Goal: Book appointment/travel/reservation

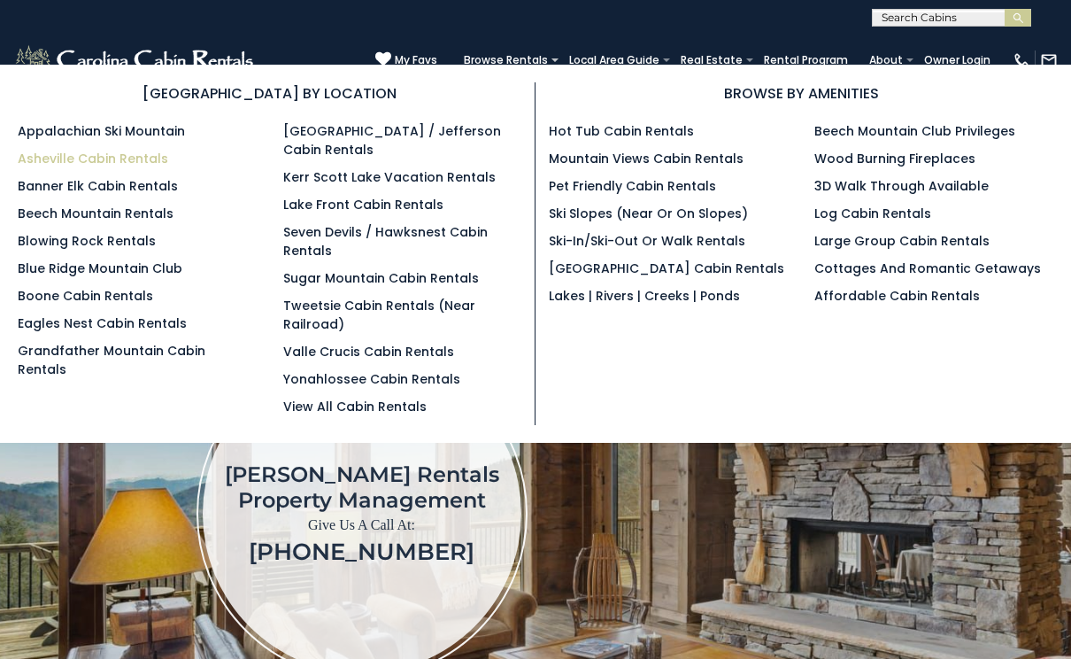
click at [39, 155] on link "Asheville Cabin Rentals" at bounding box center [93, 159] width 151 height 18
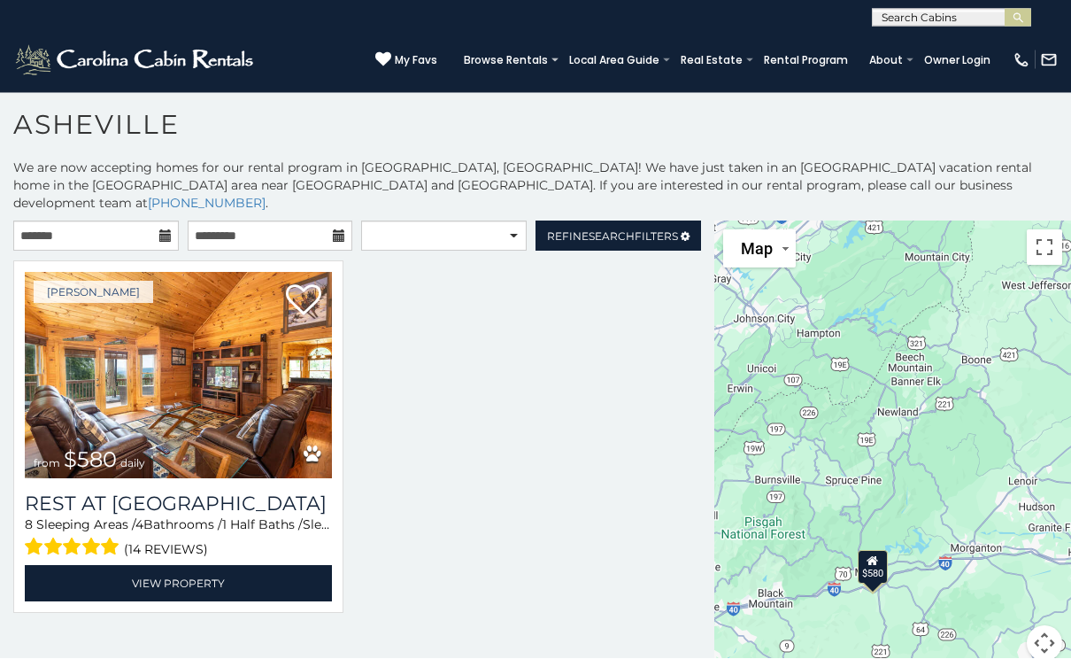
scroll to position [11, 0]
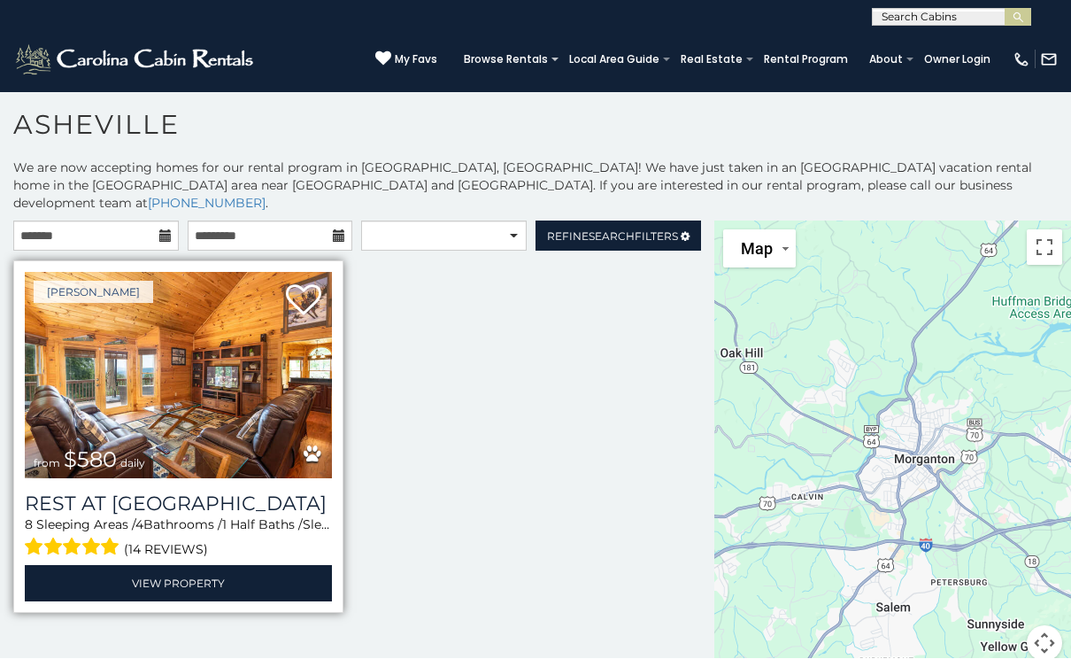
click at [166, 402] on img at bounding box center [178, 376] width 307 height 206
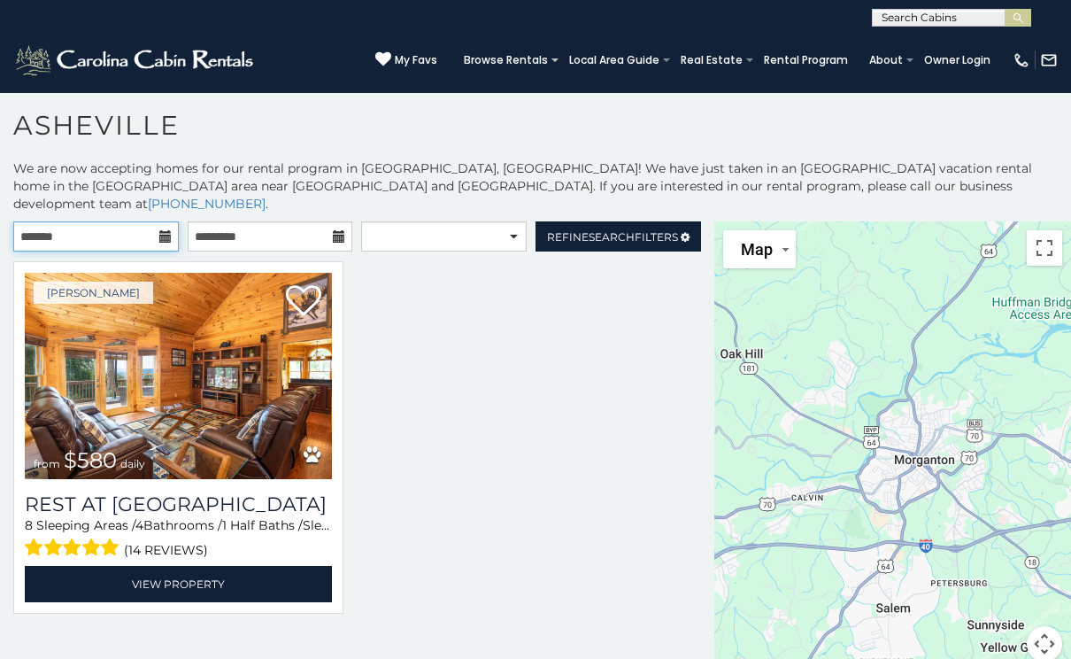
click at [171, 221] on input "text" at bounding box center [96, 236] width 166 height 30
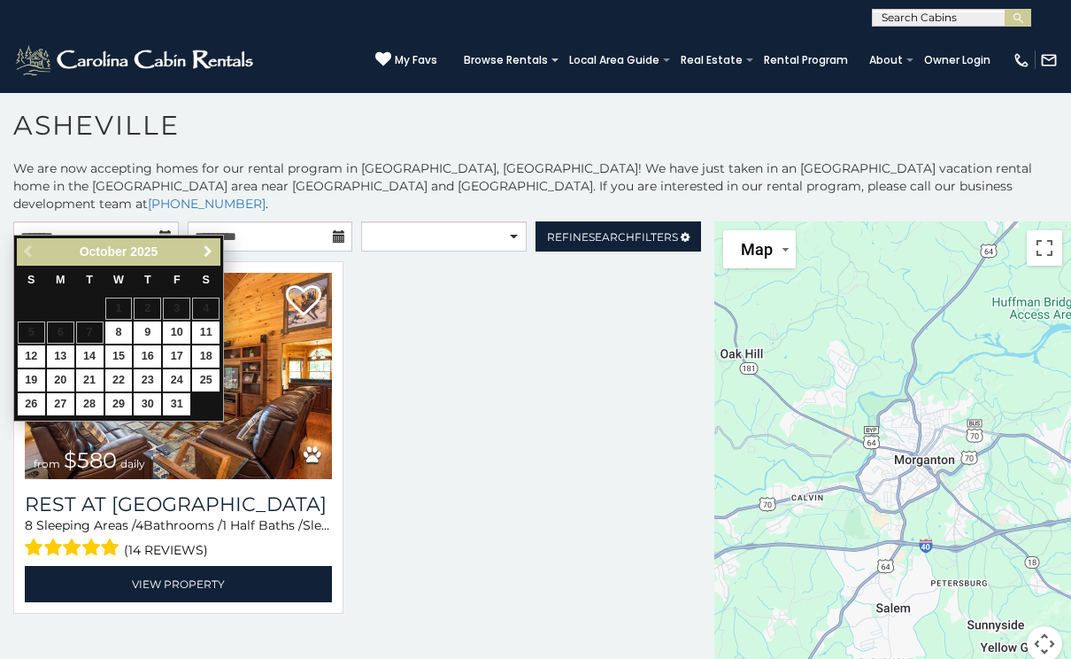
click at [202, 244] on span "Next" at bounding box center [208, 251] width 14 height 14
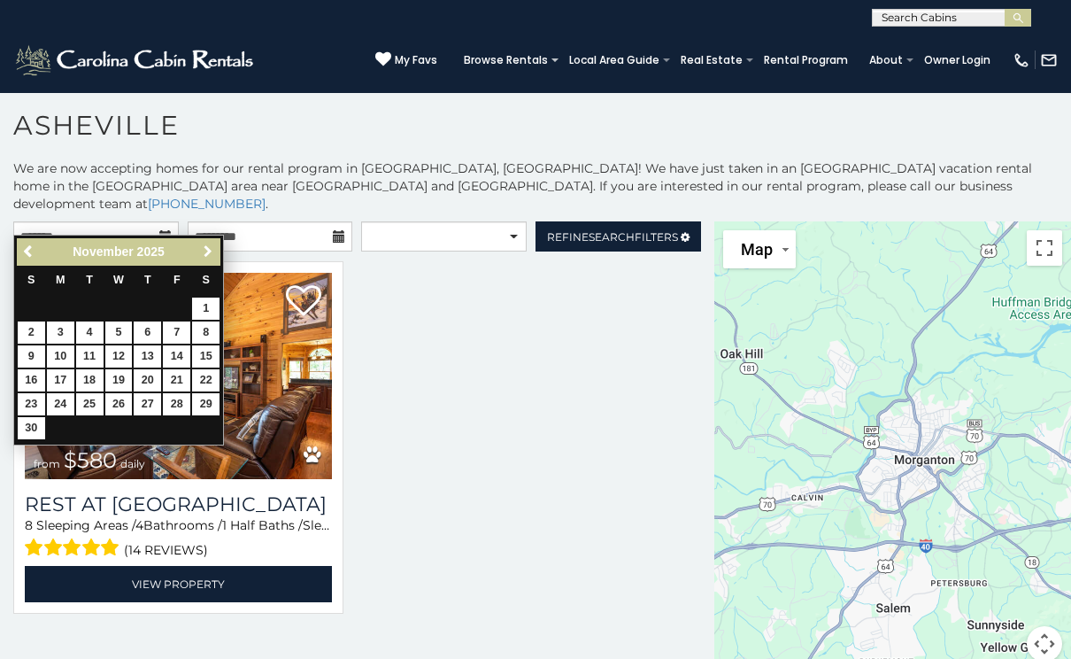
click at [210, 244] on span "Next" at bounding box center [208, 251] width 14 height 14
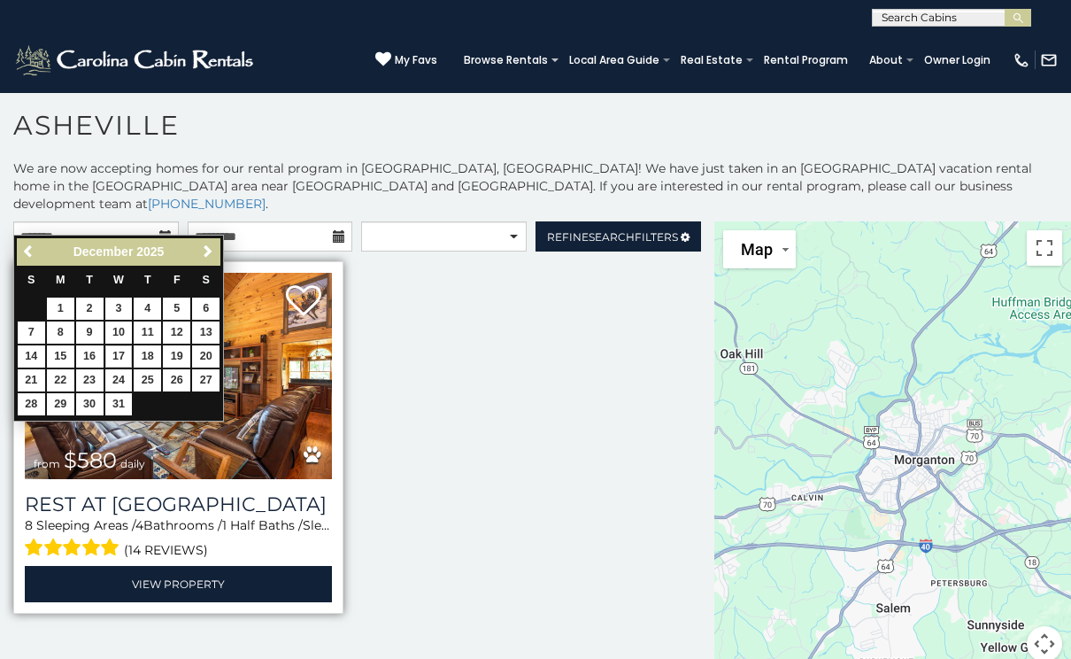
click at [127, 345] on link "17" at bounding box center [118, 356] width 27 height 22
type input "**********"
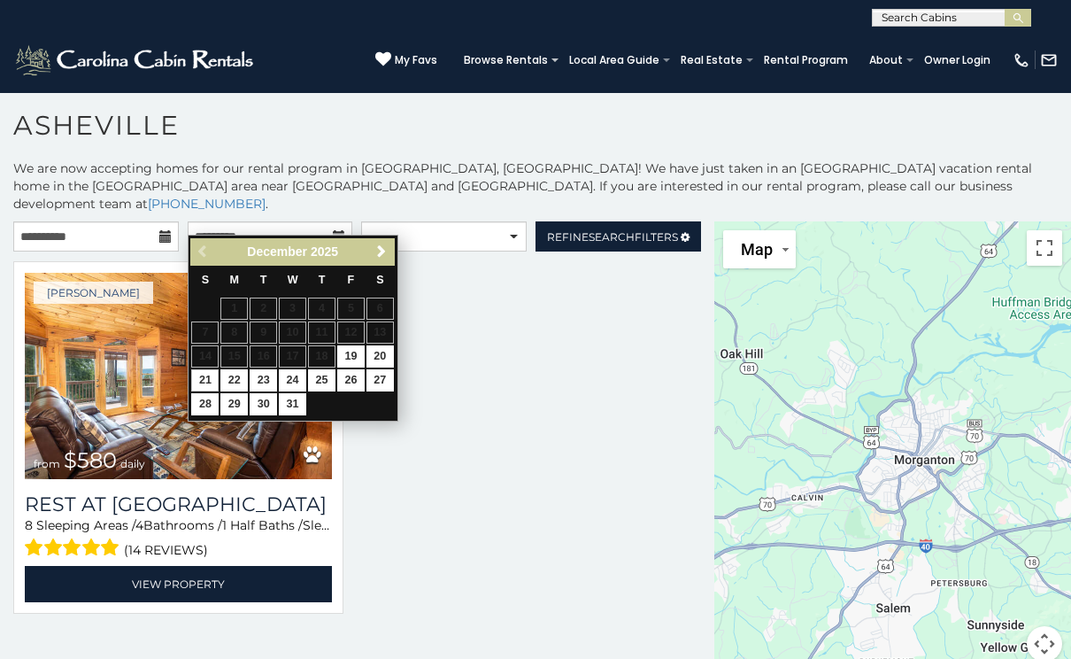
click at [209, 369] on link "21" at bounding box center [204, 380] width 27 height 22
type input "**********"
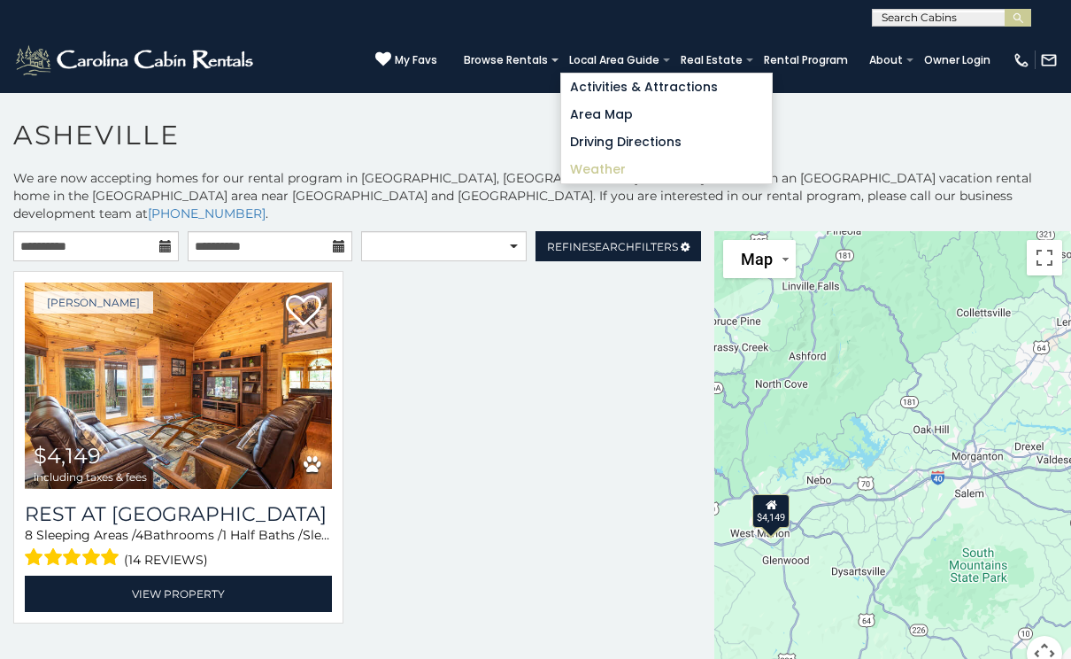
click at [584, 168] on link "Weather" at bounding box center [666, 169] width 211 height 27
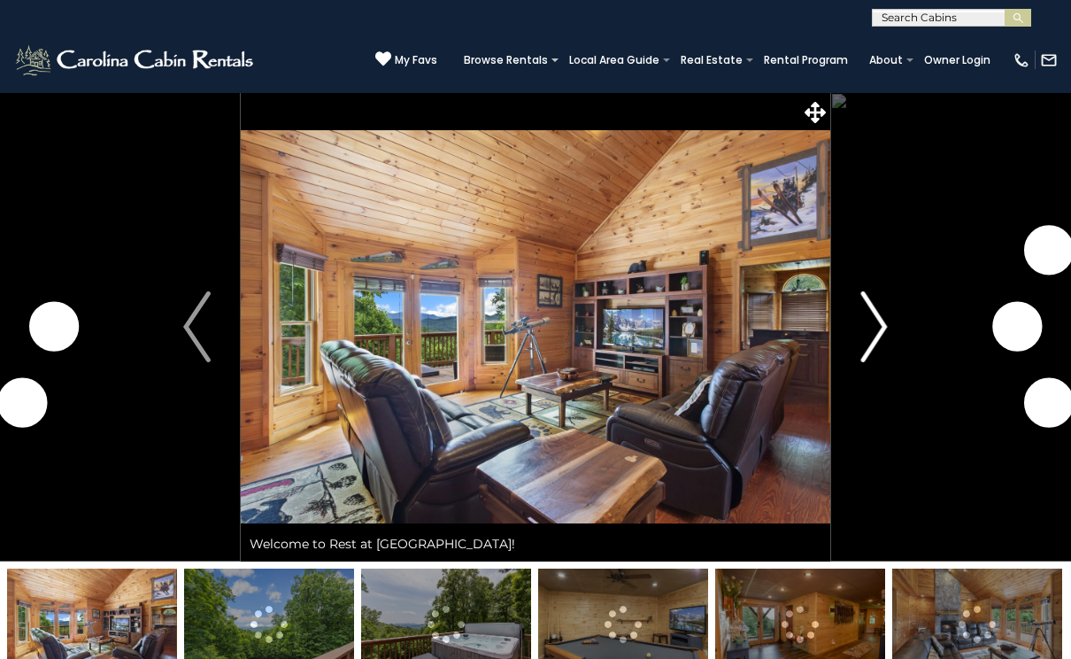
click at [886, 334] on img "Next" at bounding box center [874, 326] width 27 height 71
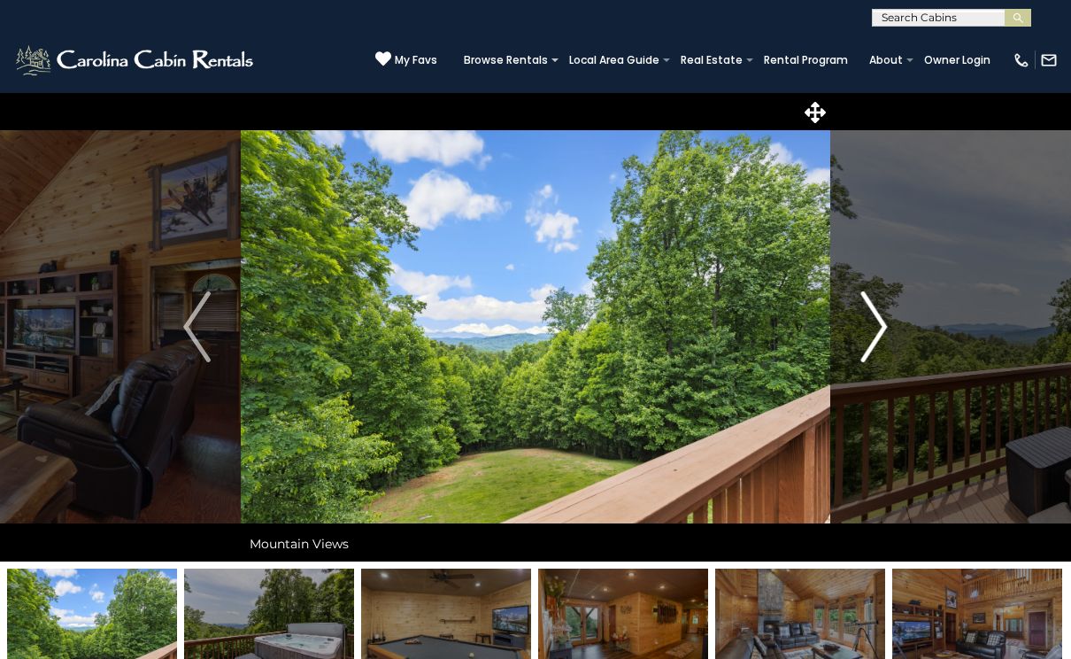
click at [877, 328] on img "Next" at bounding box center [874, 326] width 27 height 71
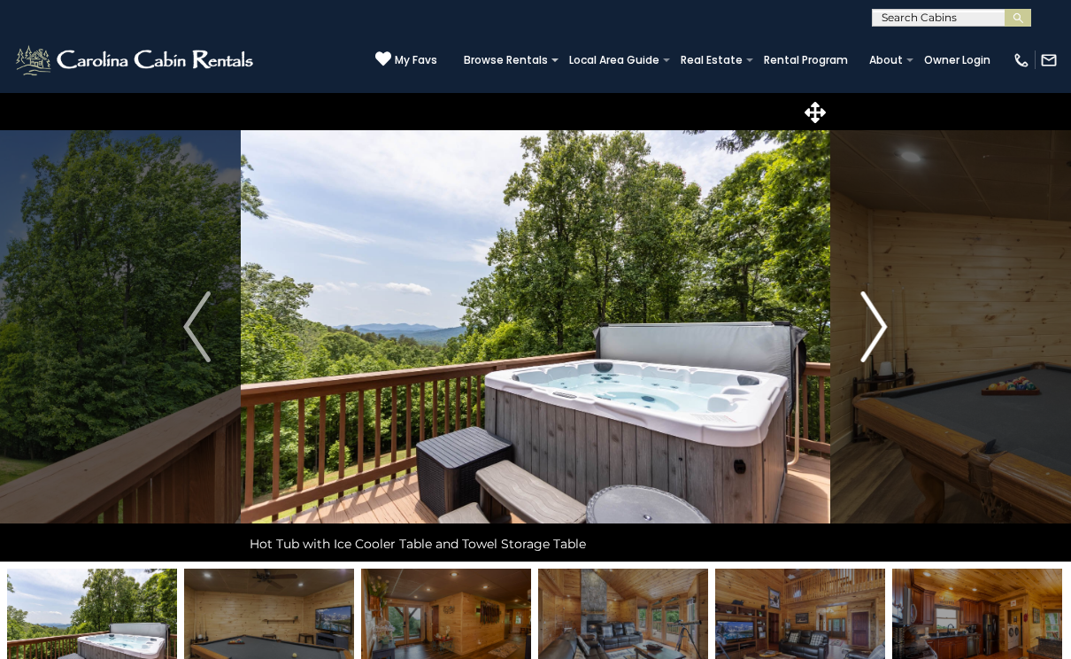
click at [877, 328] on img "Next" at bounding box center [874, 326] width 27 height 71
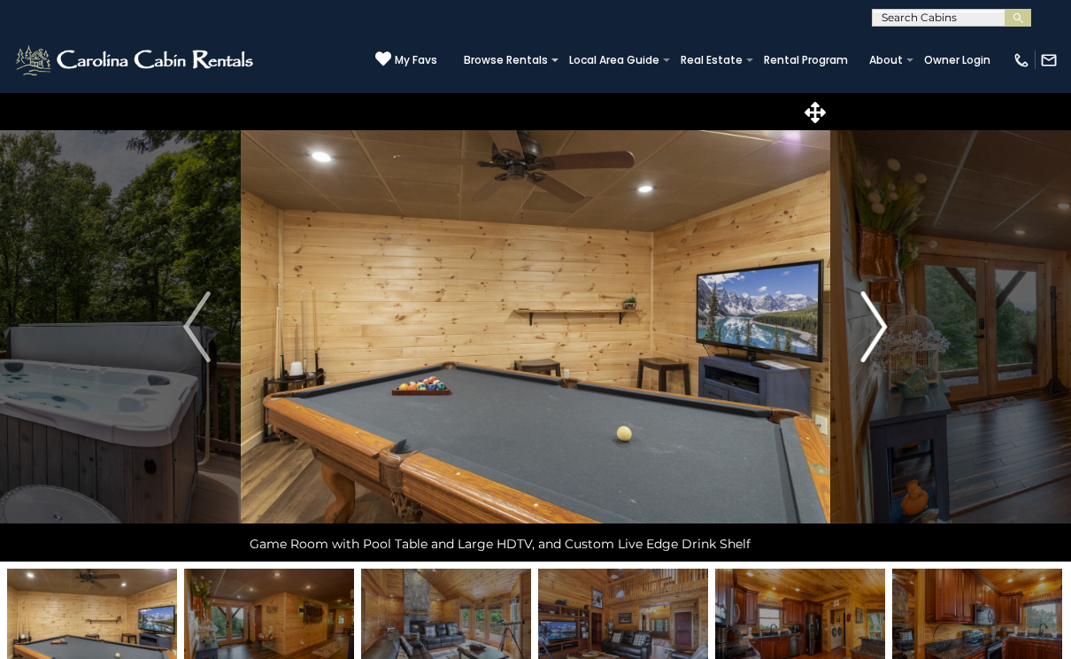
click at [877, 328] on img "Next" at bounding box center [874, 326] width 27 height 71
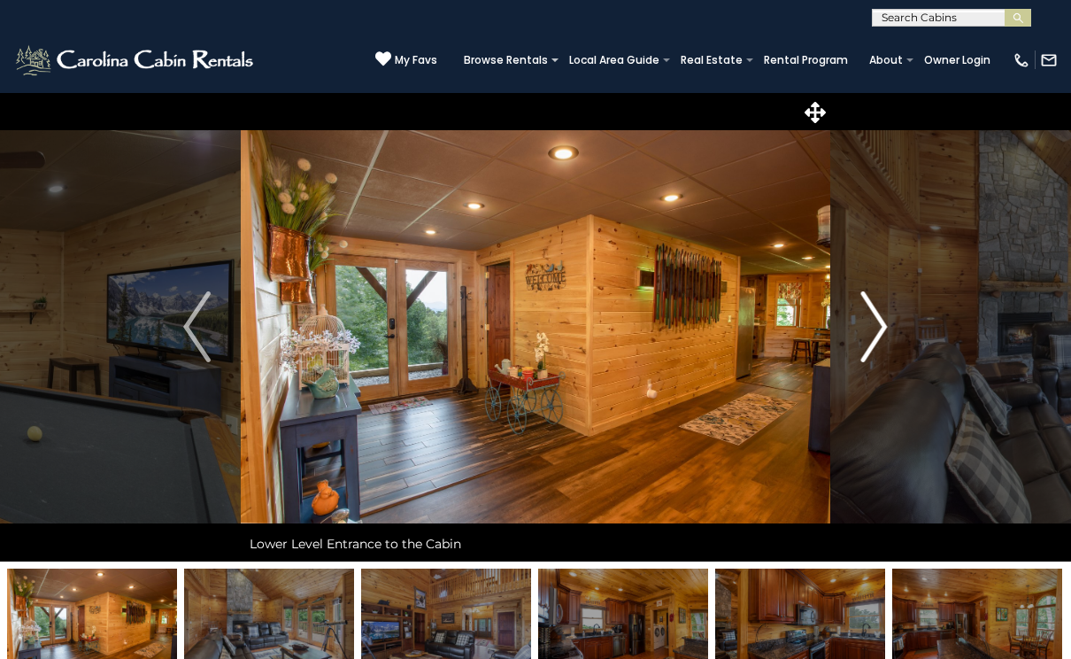
click at [877, 328] on img "Next" at bounding box center [874, 326] width 27 height 71
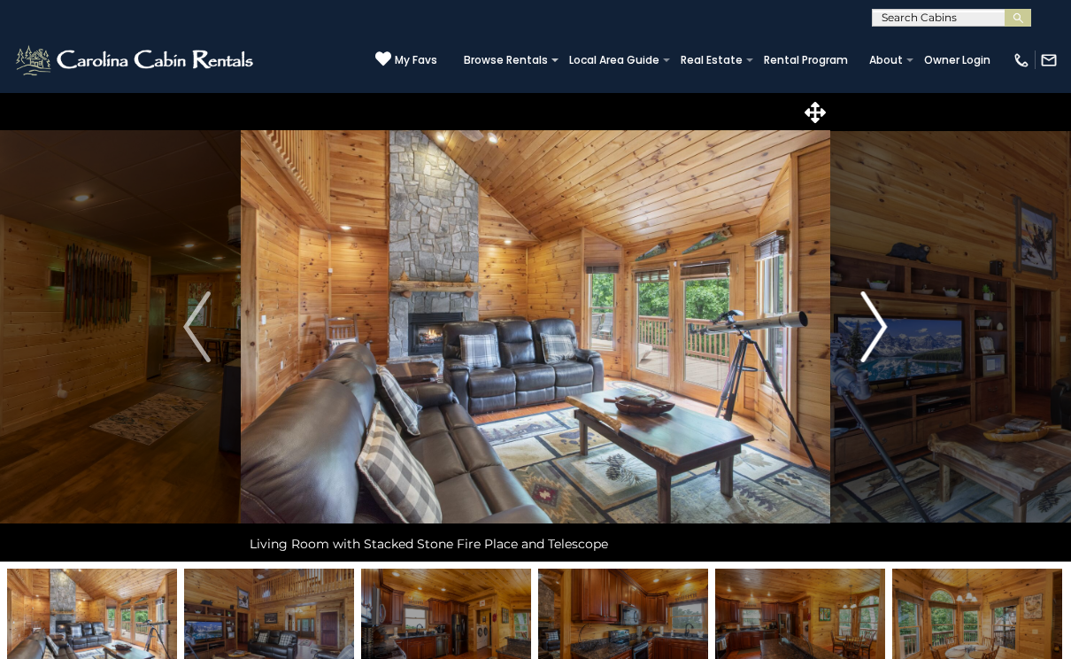
click at [877, 328] on img "Next" at bounding box center [874, 326] width 27 height 71
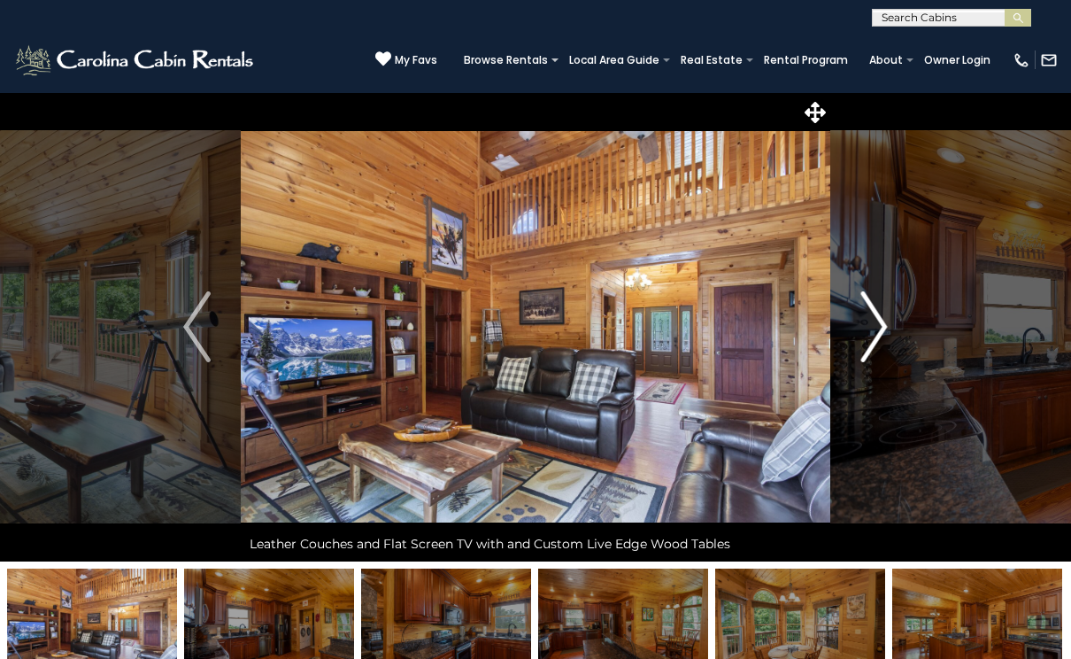
click at [877, 328] on img "Next" at bounding box center [874, 326] width 27 height 71
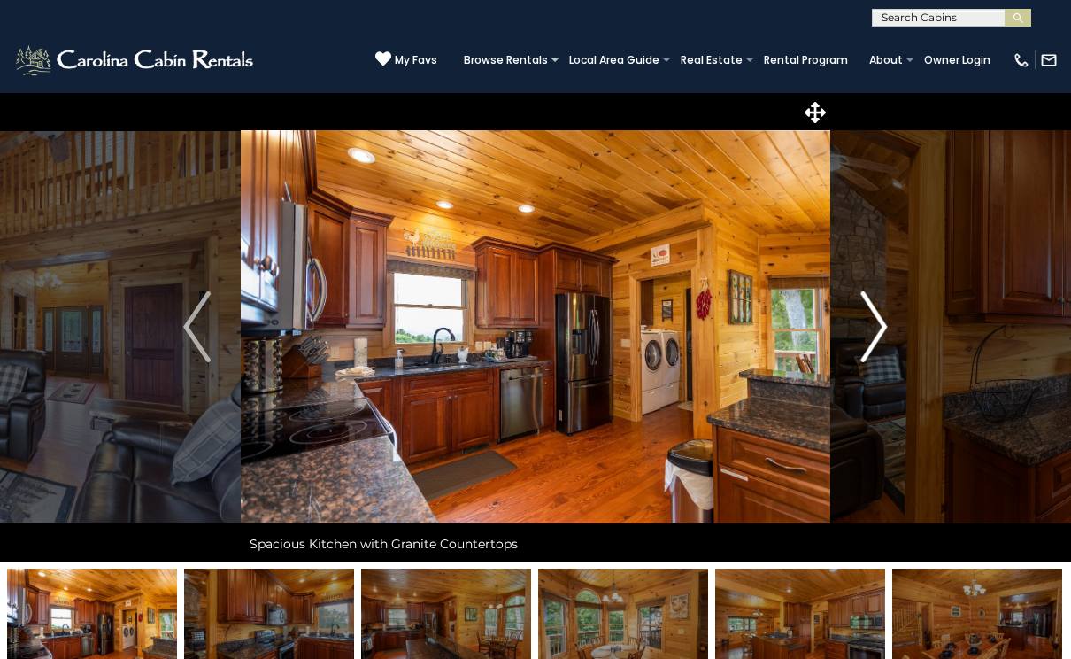
click at [877, 328] on img "Next" at bounding box center [874, 326] width 27 height 71
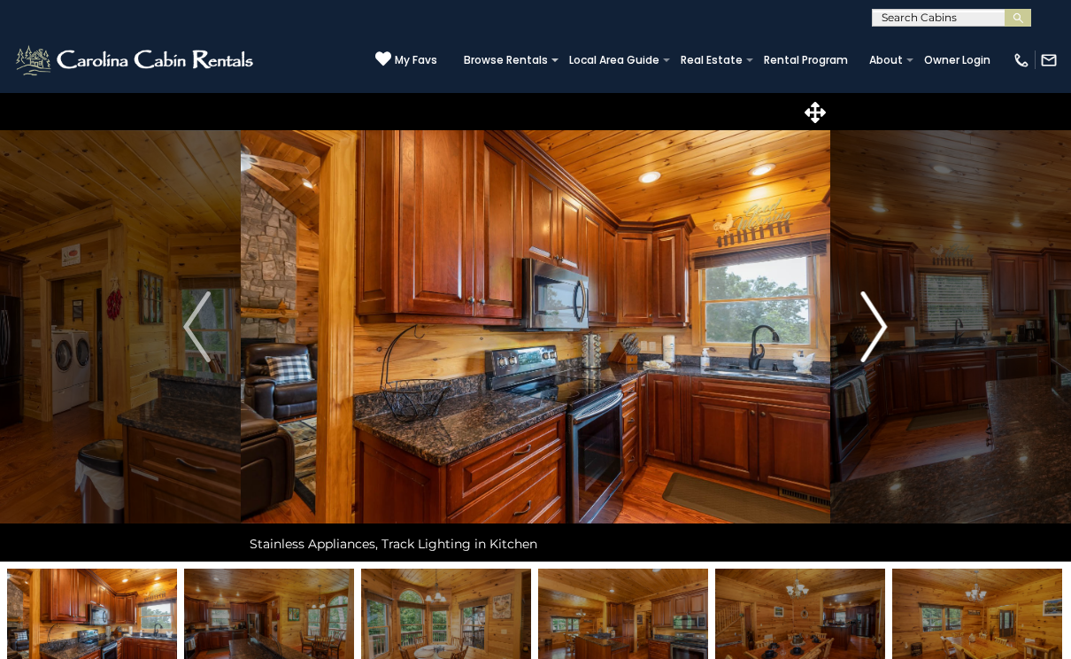
click at [877, 328] on img "Next" at bounding box center [874, 326] width 27 height 71
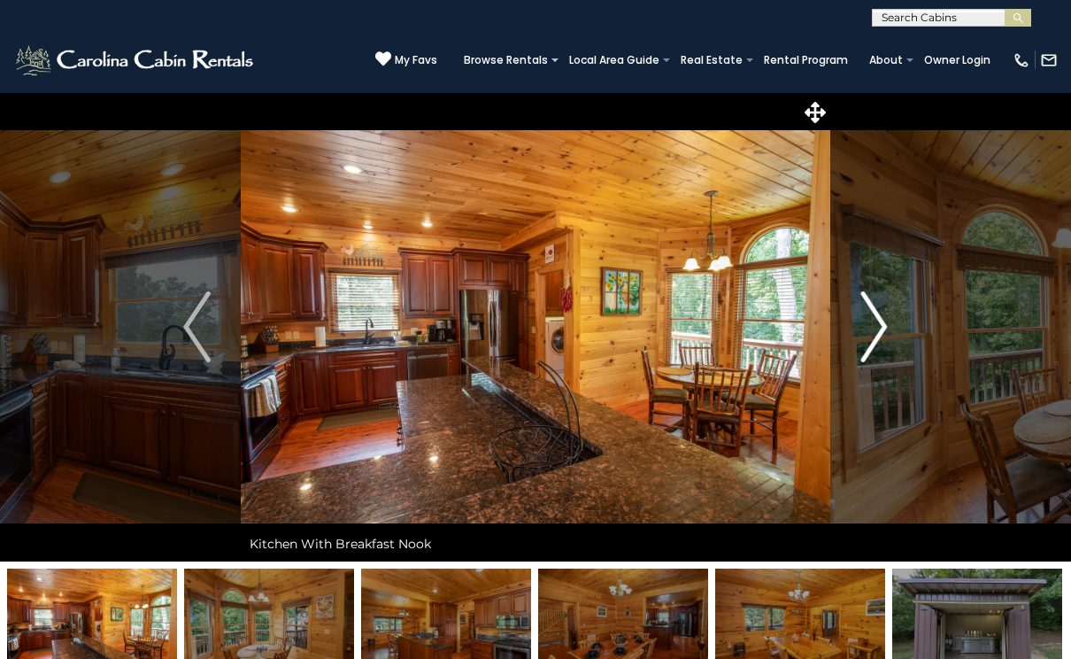
click at [877, 328] on img "Next" at bounding box center [874, 326] width 27 height 71
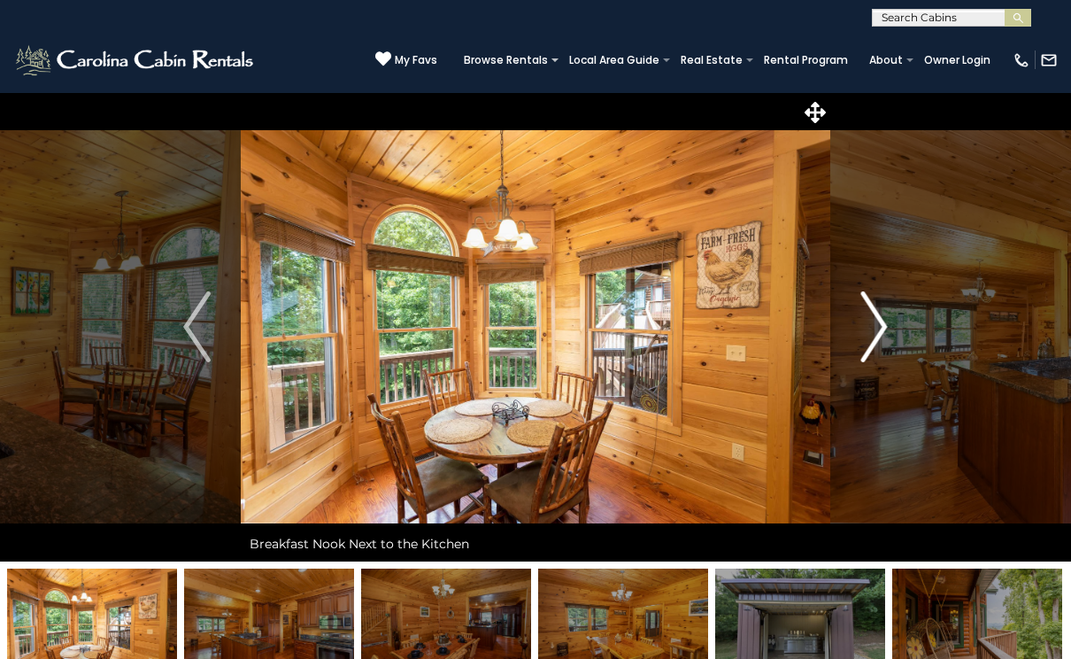
click at [877, 328] on img "Next" at bounding box center [874, 326] width 27 height 71
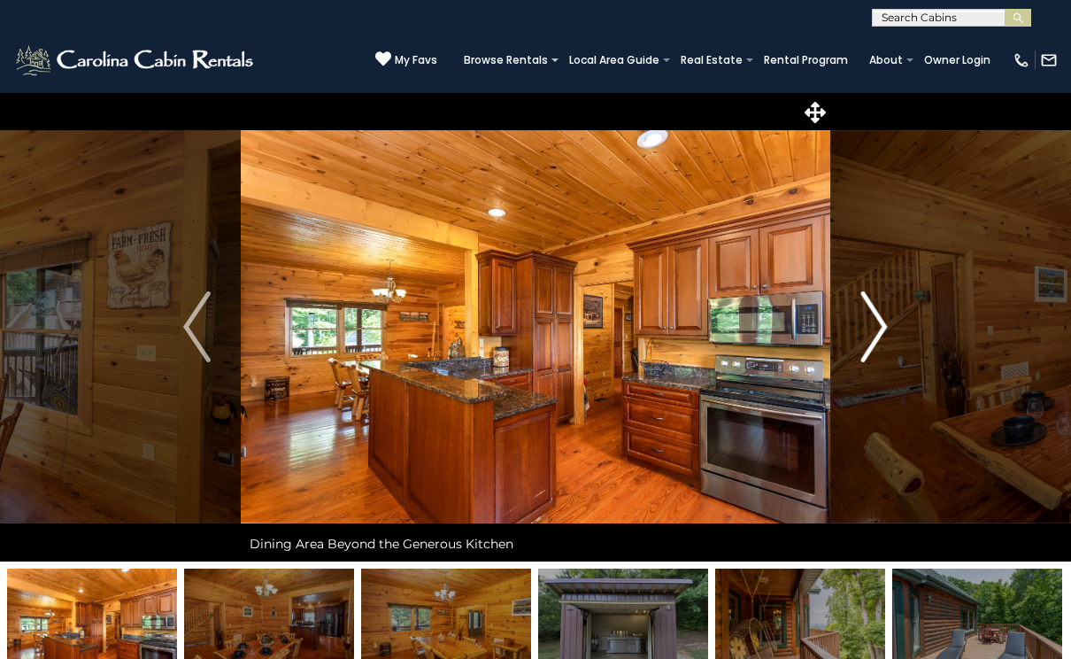
click at [877, 328] on img "Next" at bounding box center [874, 326] width 27 height 71
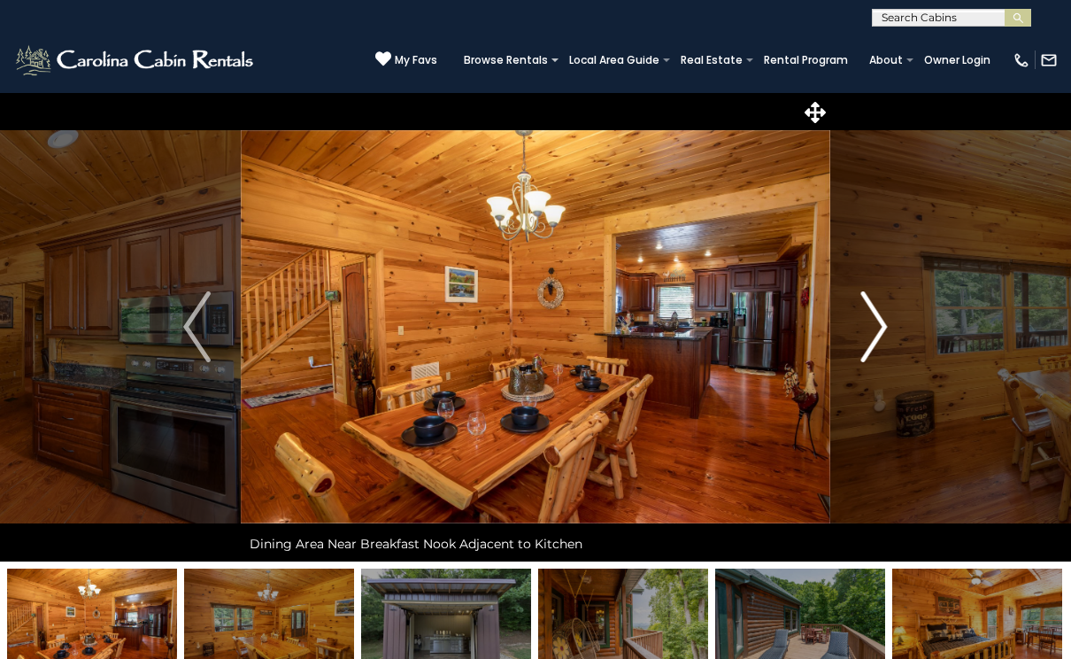
click at [877, 328] on img "Next" at bounding box center [874, 326] width 27 height 71
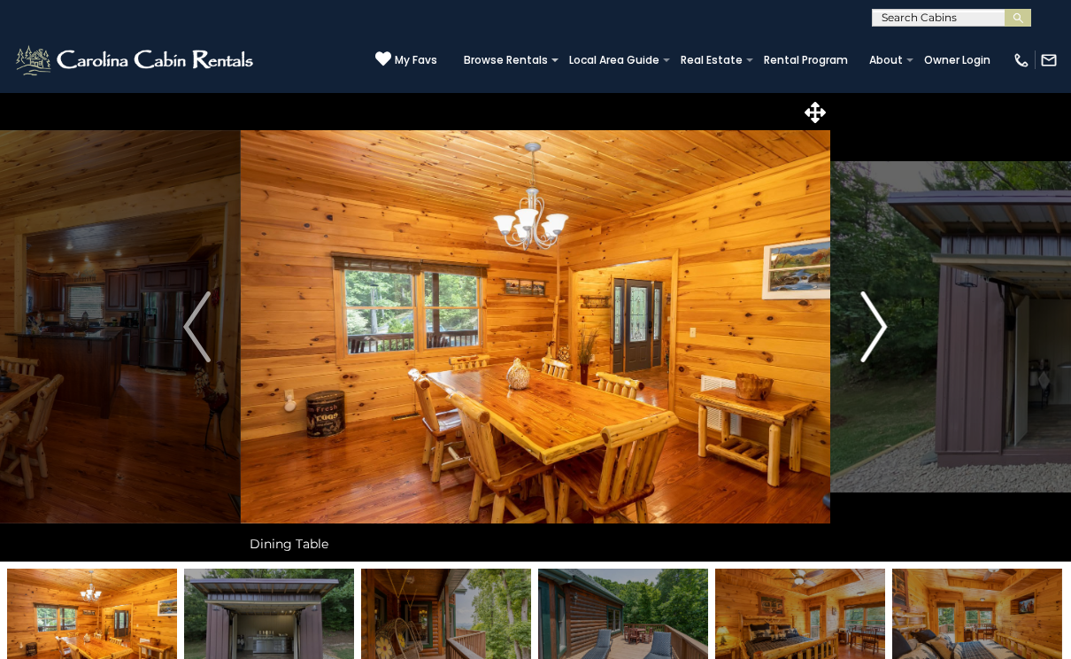
click at [877, 328] on img "Next" at bounding box center [874, 326] width 27 height 71
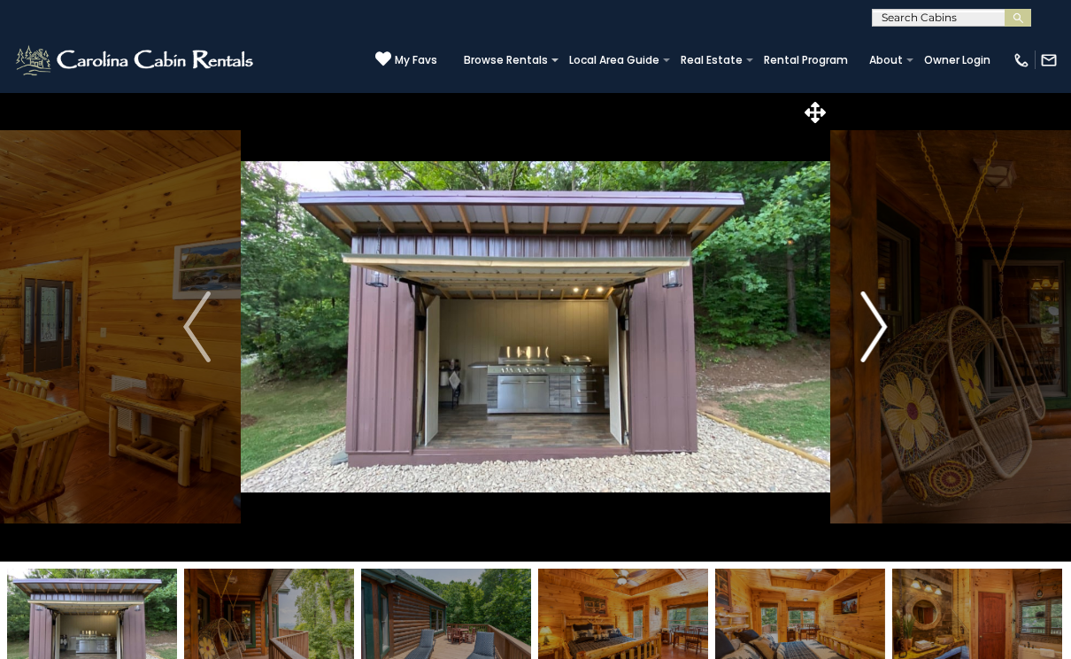
click at [877, 328] on img "Next" at bounding box center [874, 326] width 27 height 71
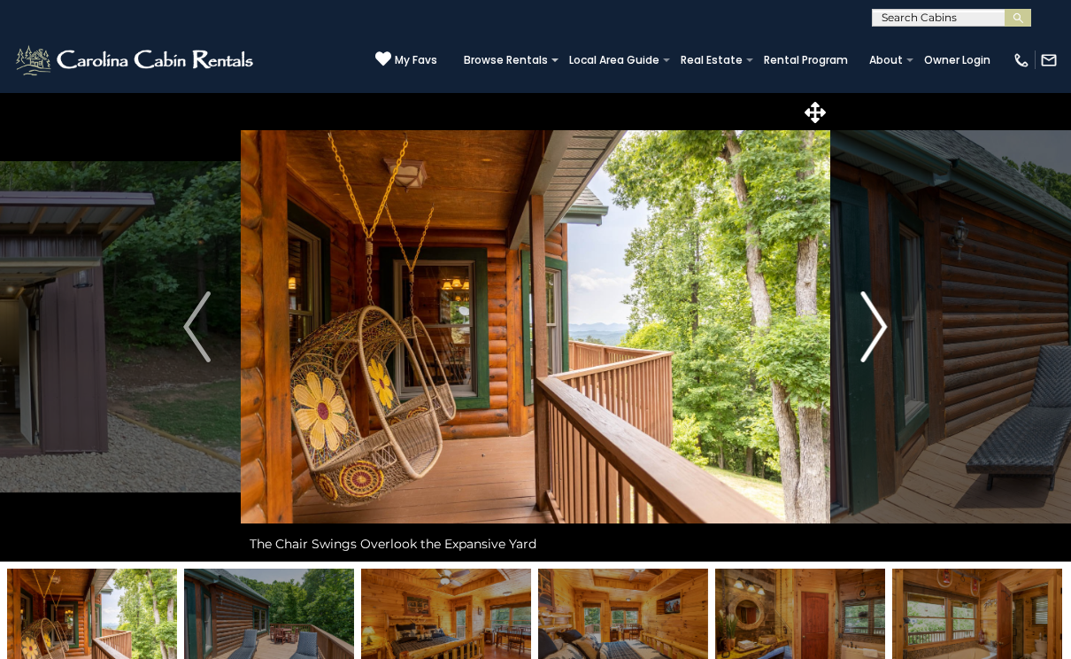
click at [877, 328] on img "Next" at bounding box center [874, 326] width 27 height 71
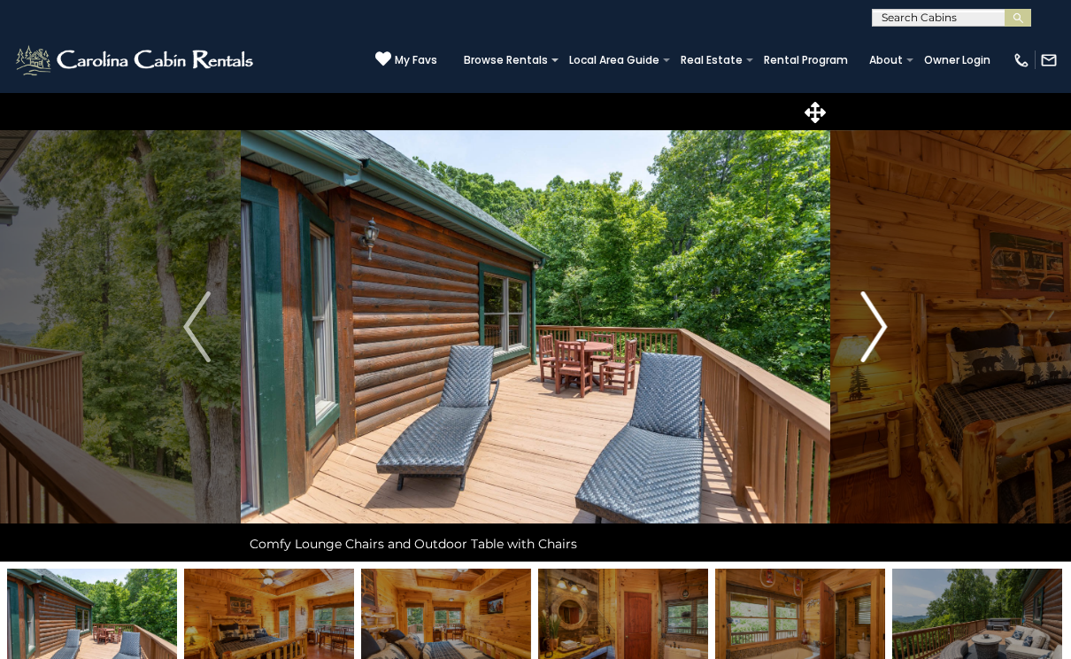
click at [877, 328] on img "Next" at bounding box center [874, 326] width 27 height 71
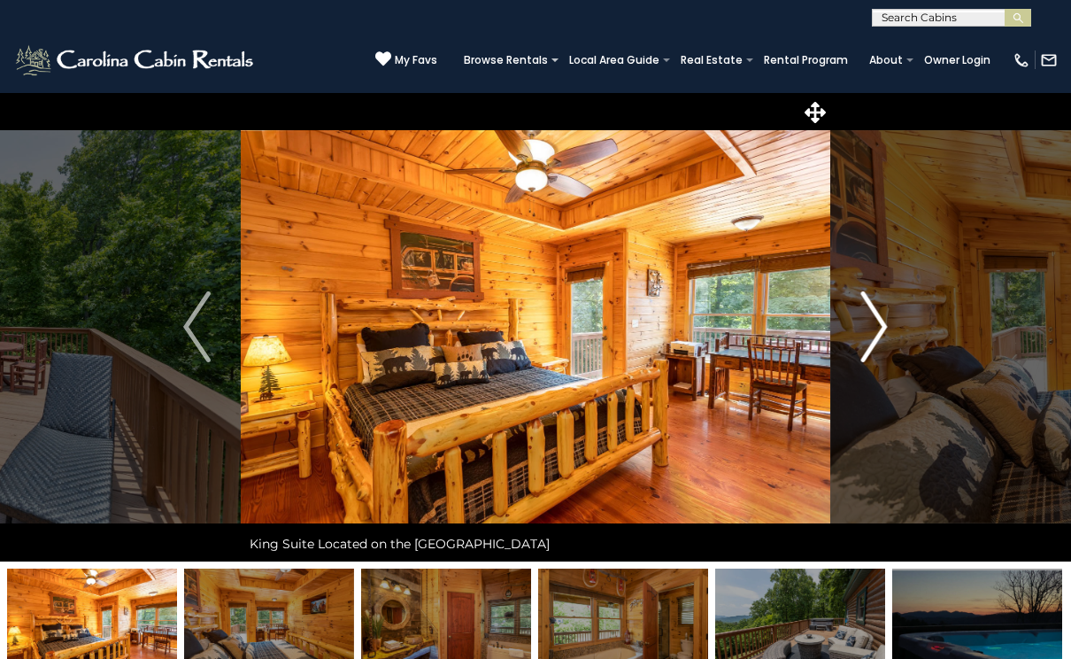
click at [877, 328] on img "Next" at bounding box center [874, 326] width 27 height 71
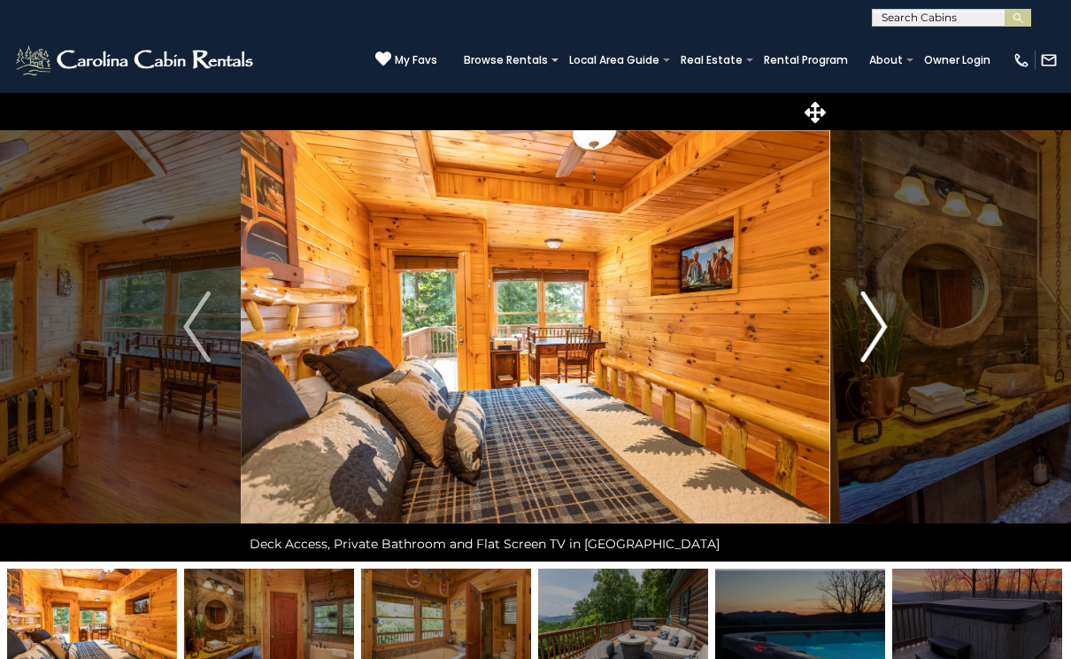
click at [877, 328] on img "Next" at bounding box center [874, 326] width 27 height 71
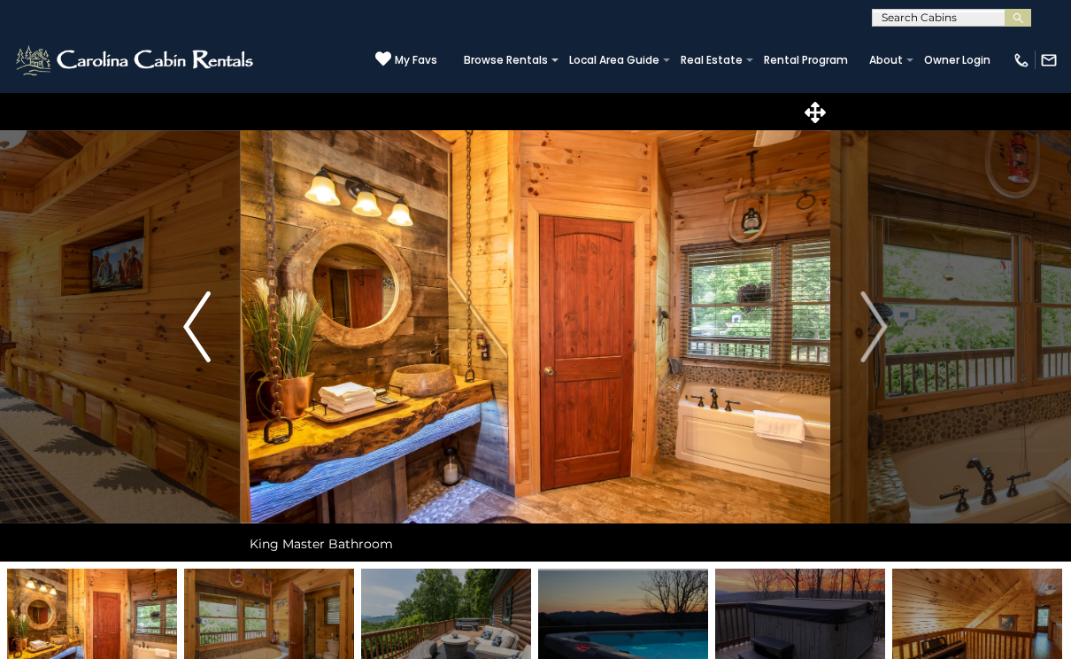
click at [199, 338] on img "Previous" at bounding box center [196, 326] width 27 height 71
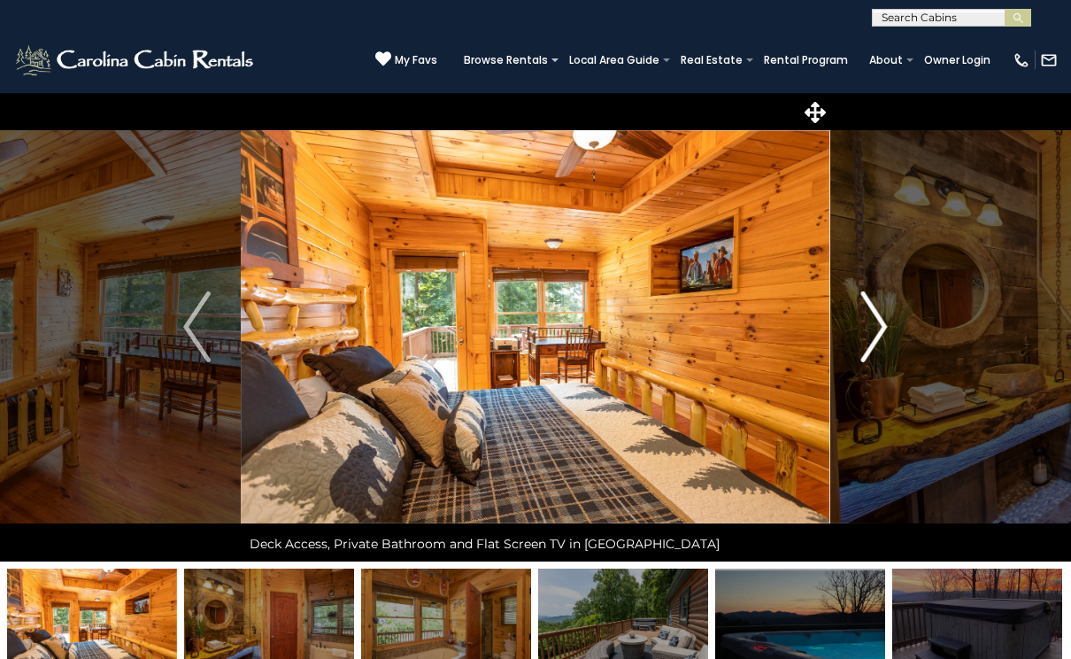
click at [870, 327] on img "Next" at bounding box center [874, 326] width 27 height 71
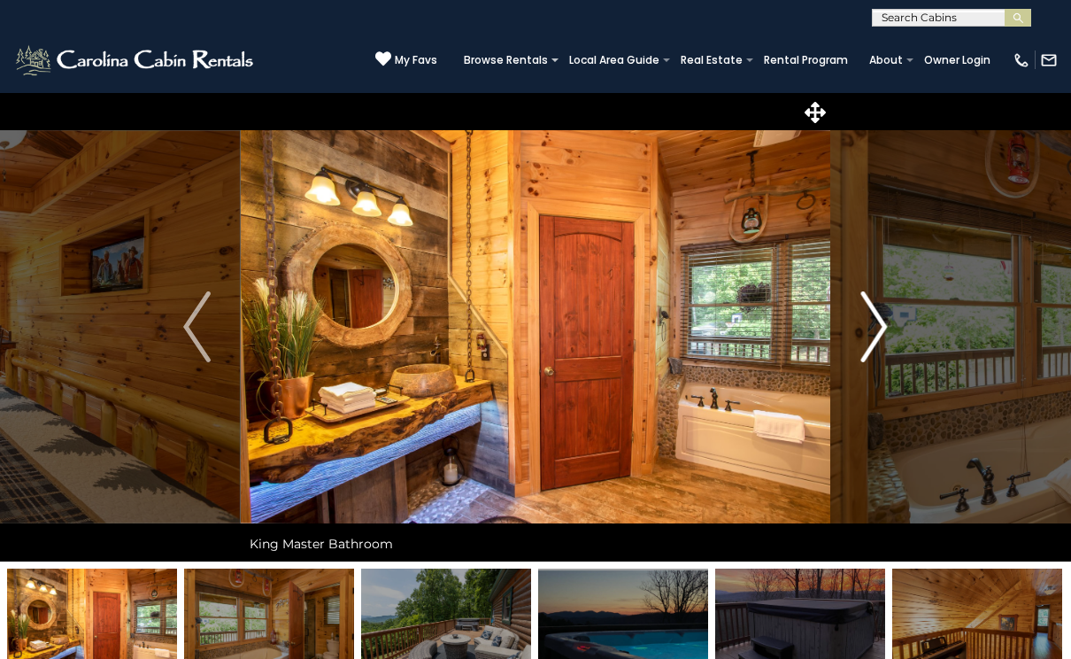
click at [868, 327] on img "Next" at bounding box center [874, 326] width 27 height 71
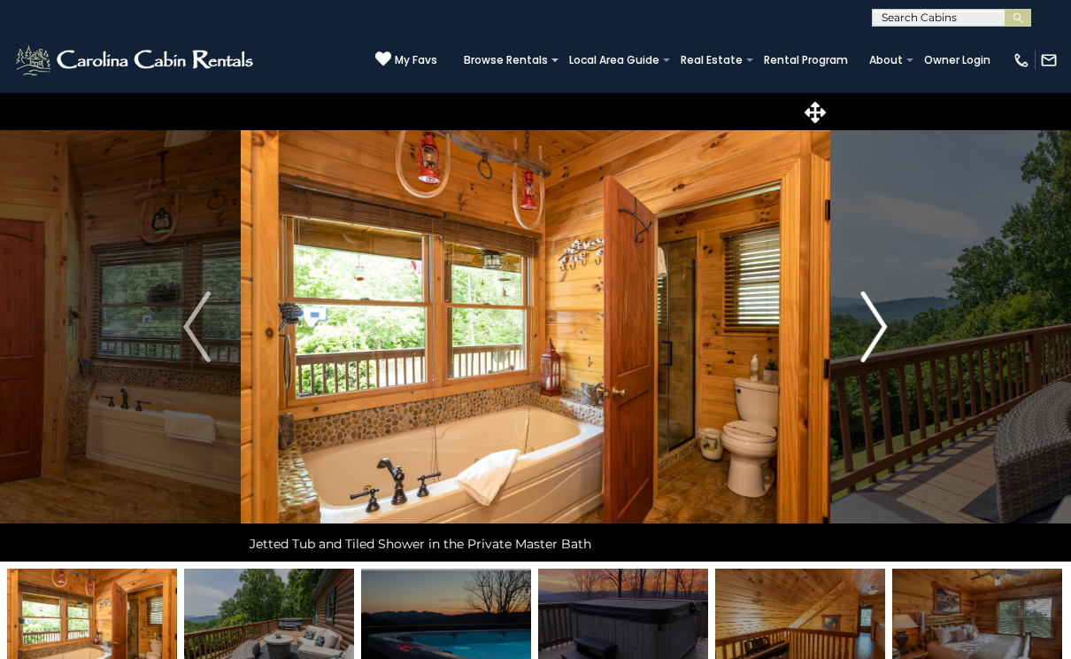
click at [868, 327] on img "Next" at bounding box center [874, 326] width 27 height 71
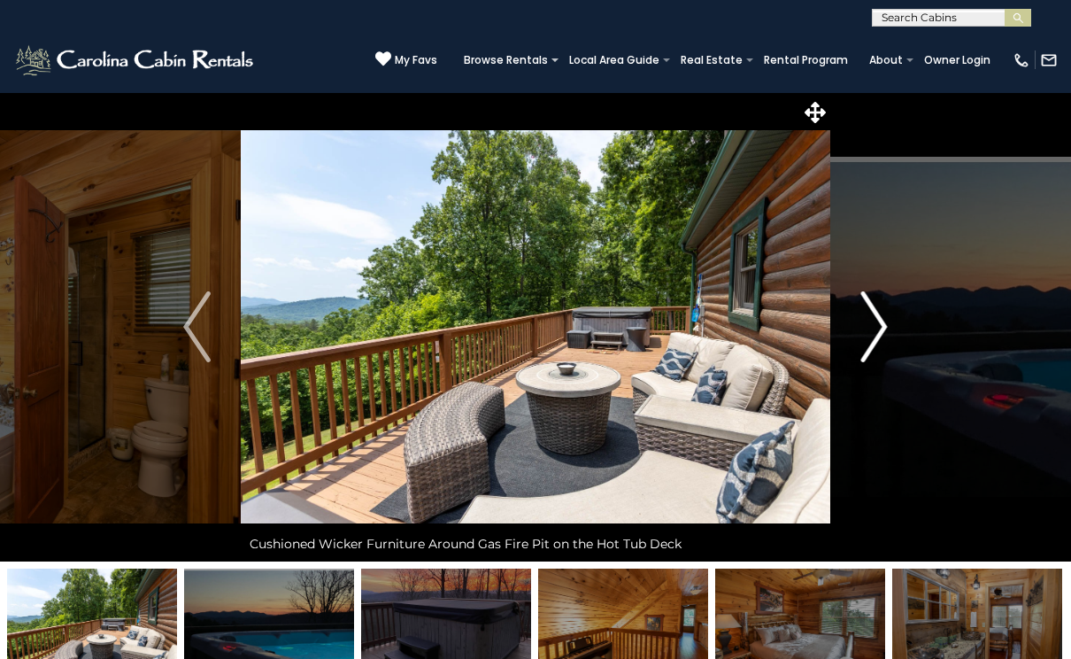
click at [868, 327] on img "Next" at bounding box center [874, 326] width 27 height 71
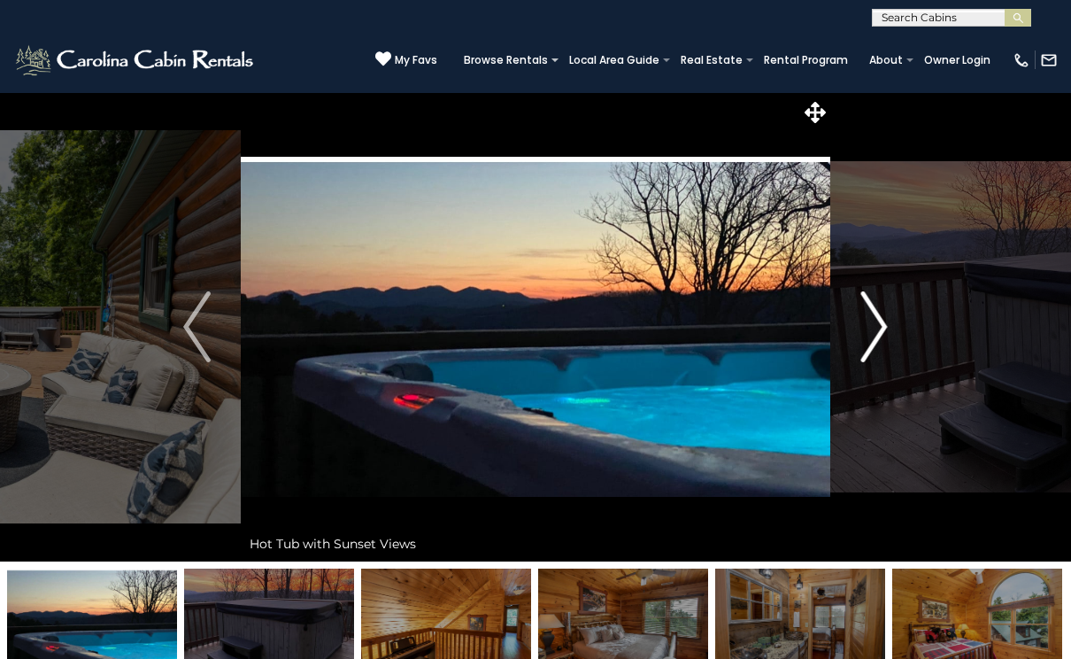
click at [868, 327] on img "Next" at bounding box center [874, 326] width 27 height 71
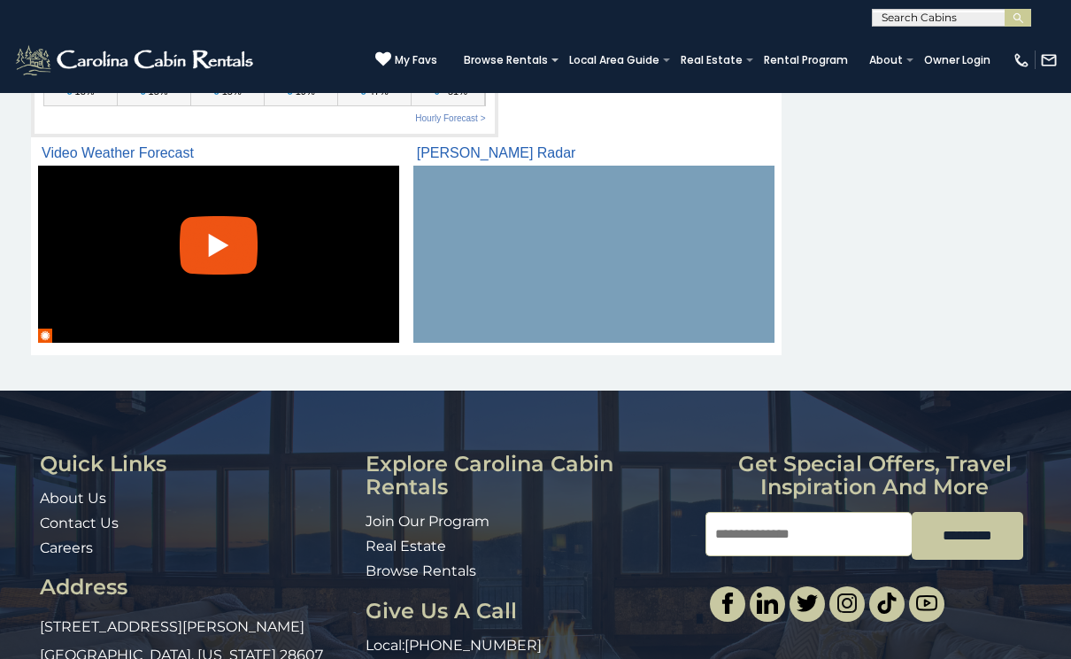
scroll to position [764, 0]
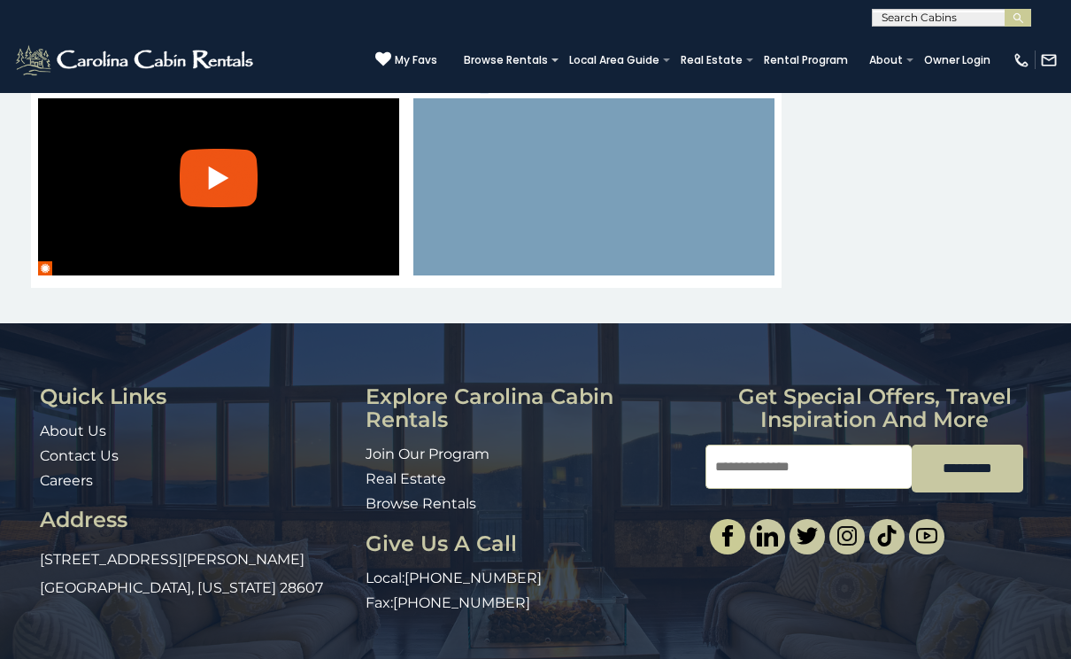
click at [721, 525] on img at bounding box center [727, 535] width 21 height 21
